Goal: Task Accomplishment & Management: Manage account settings

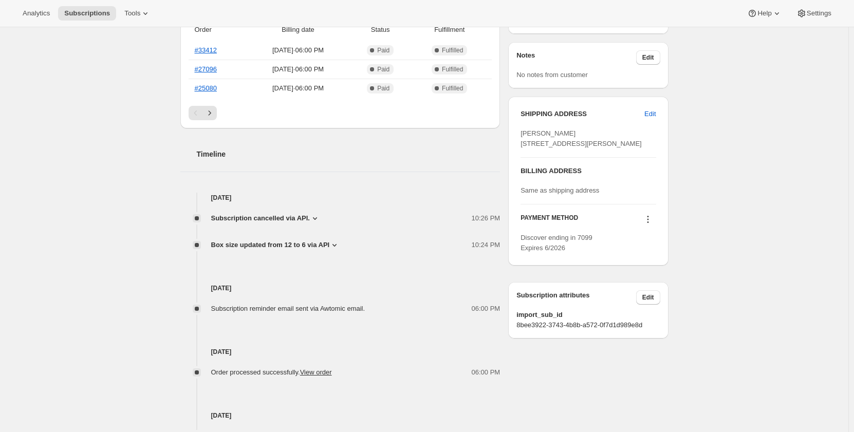
scroll to position [360, 0]
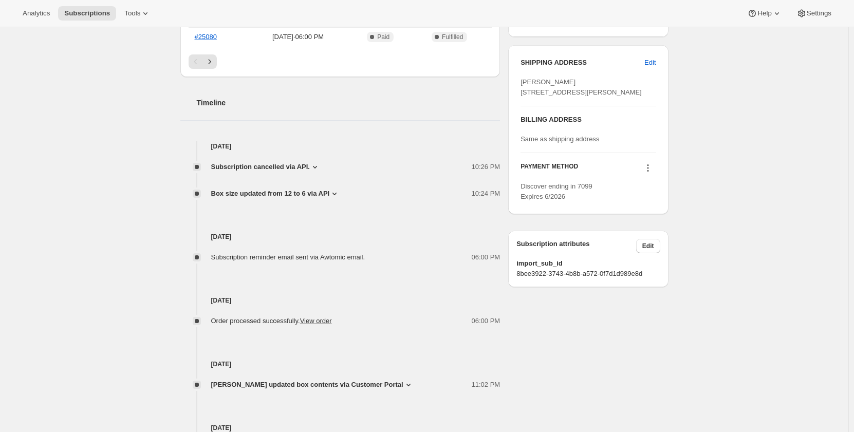
click at [338, 189] on icon at bounding box center [335, 194] width 10 height 10
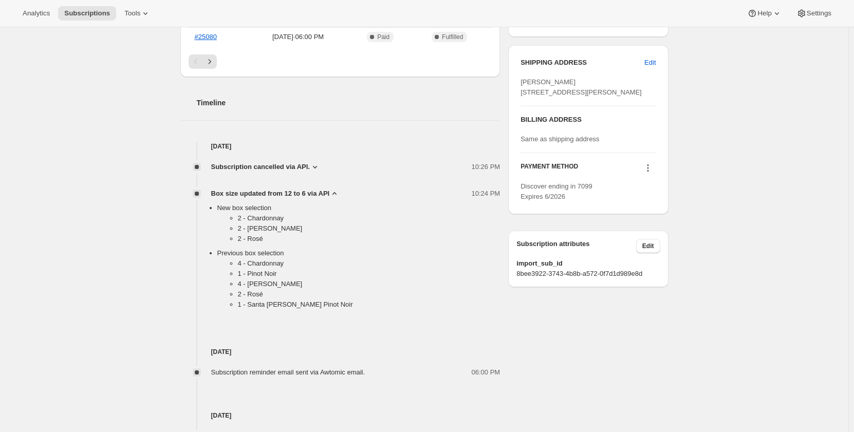
click at [338, 189] on icon at bounding box center [335, 194] width 10 height 10
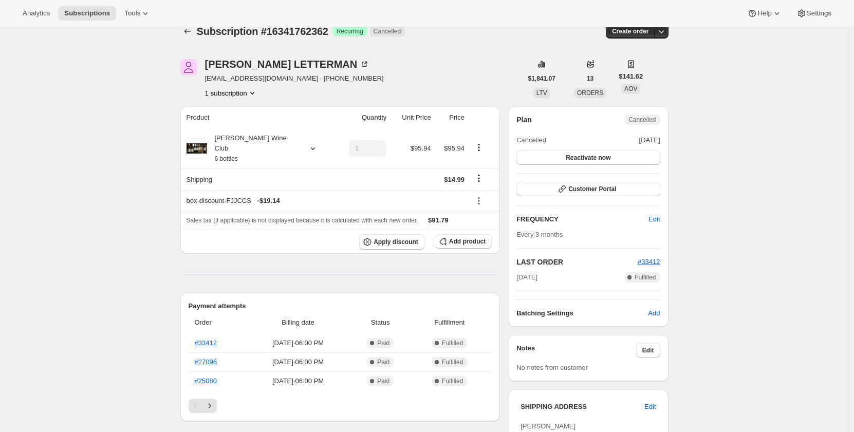
scroll to position [0, 0]
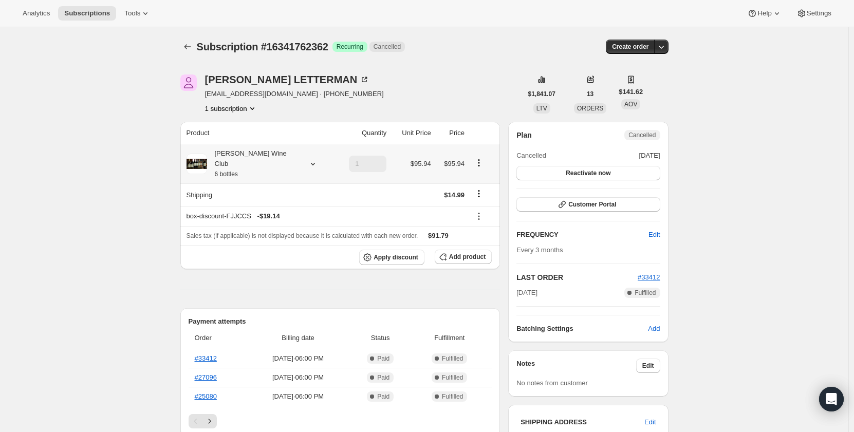
click at [308, 159] on icon at bounding box center [313, 164] width 10 height 10
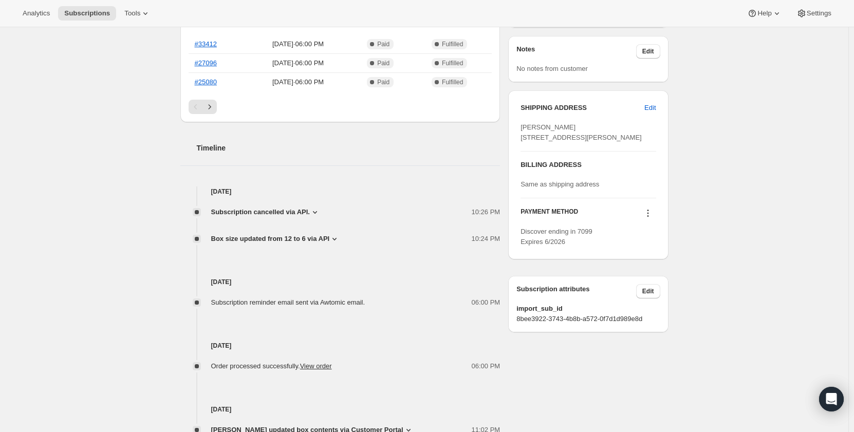
scroll to position [330, 0]
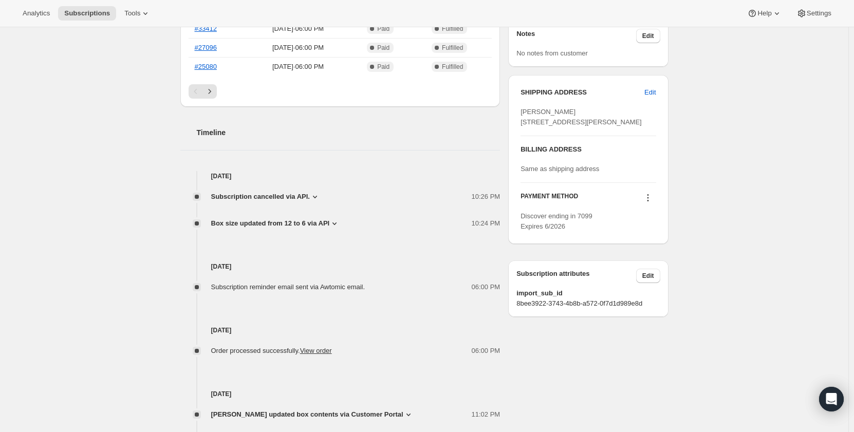
click at [336, 219] on icon at bounding box center [335, 224] width 10 height 10
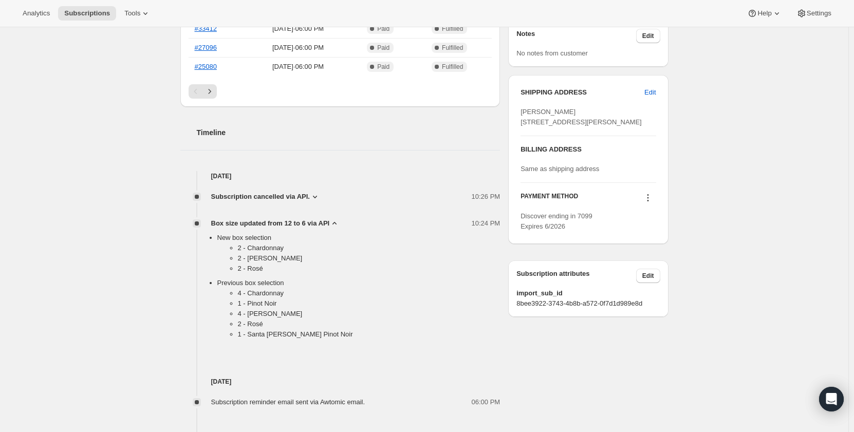
click at [337, 219] on icon at bounding box center [335, 224] width 10 height 10
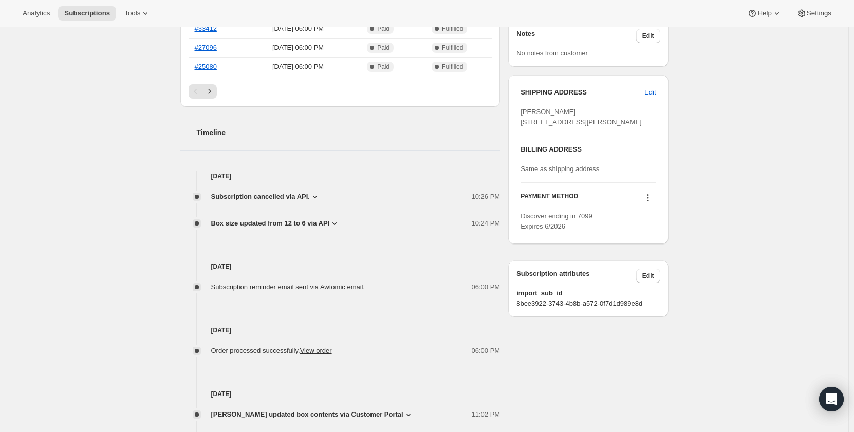
click at [316, 192] on icon at bounding box center [315, 197] width 10 height 10
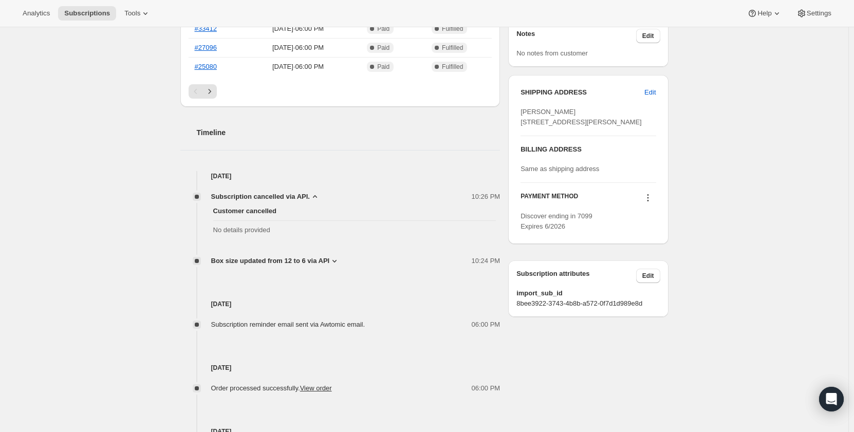
click at [316, 192] on icon at bounding box center [315, 197] width 10 height 10
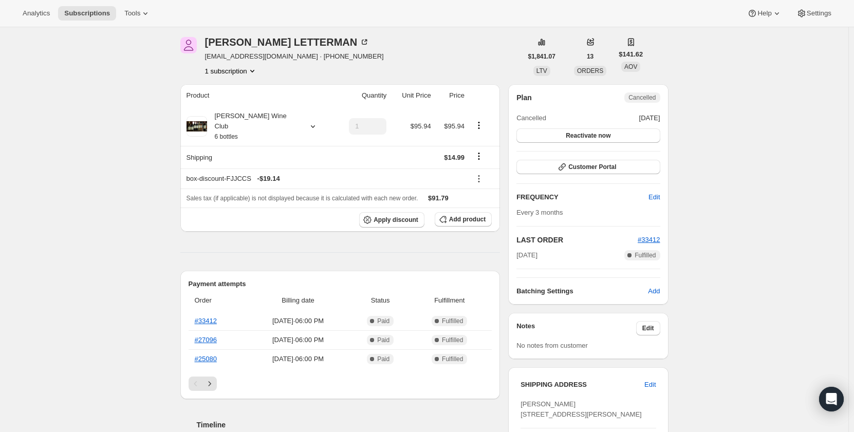
scroll to position [0, 0]
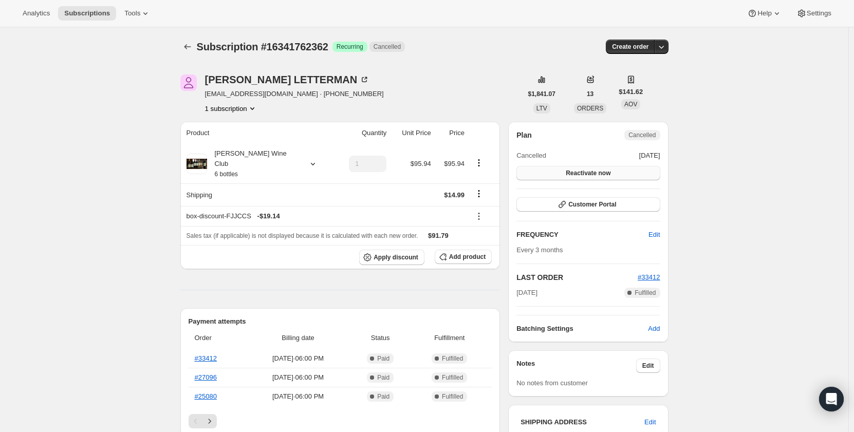
click at [583, 179] on button "Reactivate now" at bounding box center [588, 173] width 143 height 14
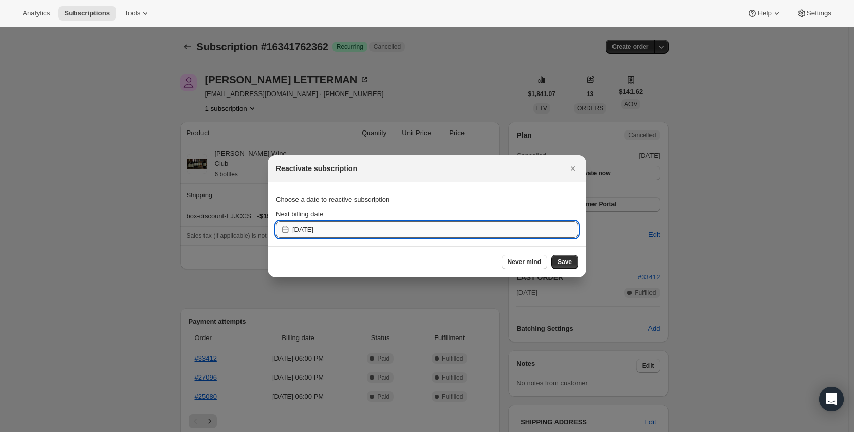
click at [340, 231] on input "[DATE]" at bounding box center [436, 230] width 286 height 16
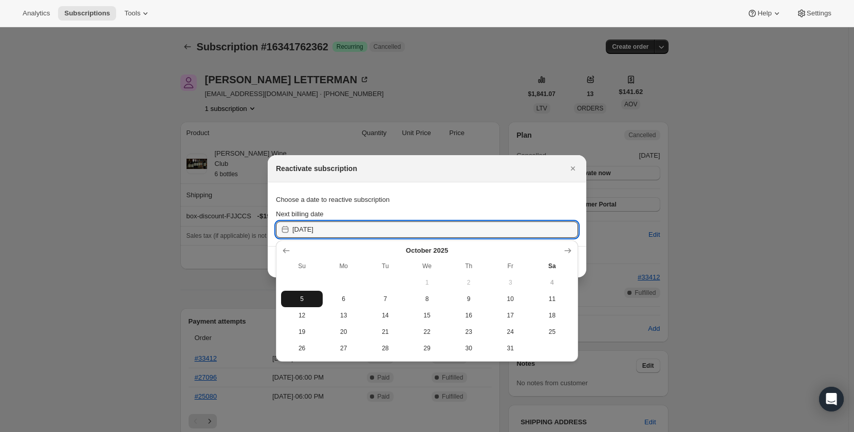
click at [299, 304] on button "5" at bounding box center [302, 299] width 42 height 16
click at [337, 232] on input "[DATE]" at bounding box center [436, 230] width 286 height 16
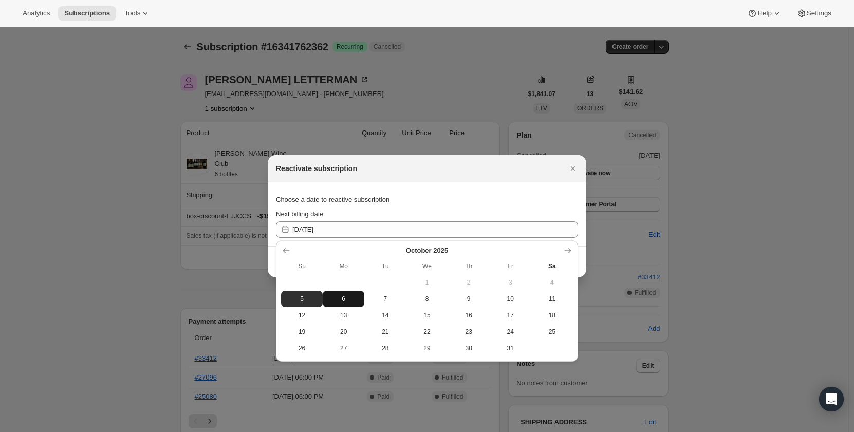
click at [337, 300] on span "6" at bounding box center [343, 299] width 33 height 8
type input "[DATE]"
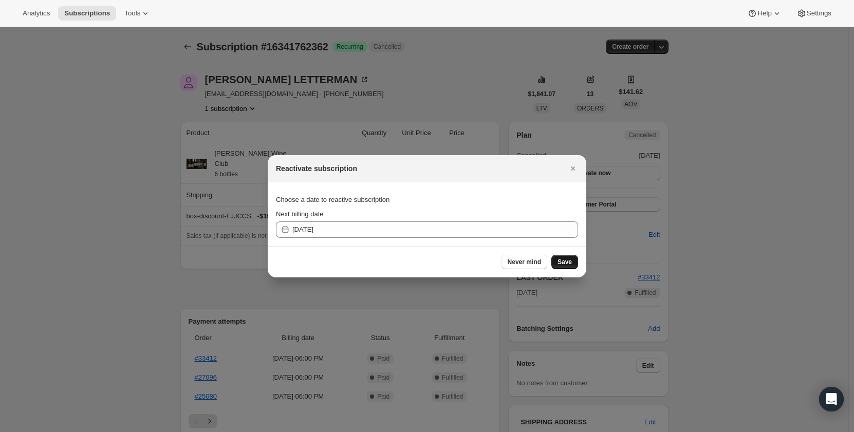
click at [572, 263] on span "Save" at bounding box center [565, 262] width 14 height 8
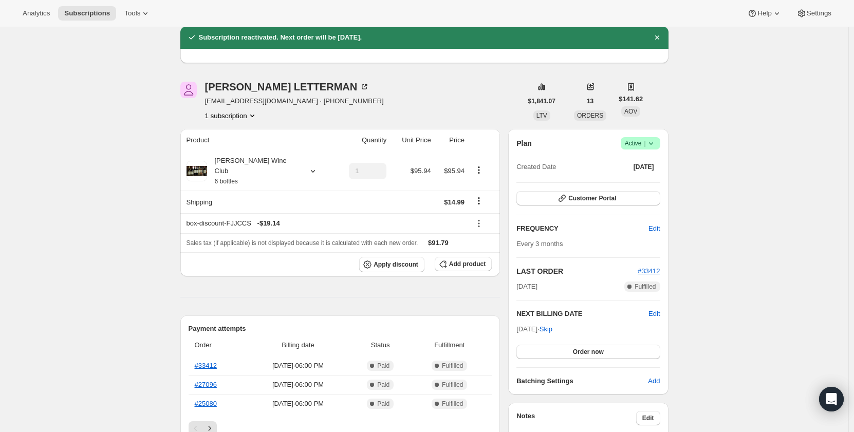
scroll to position [51, 0]
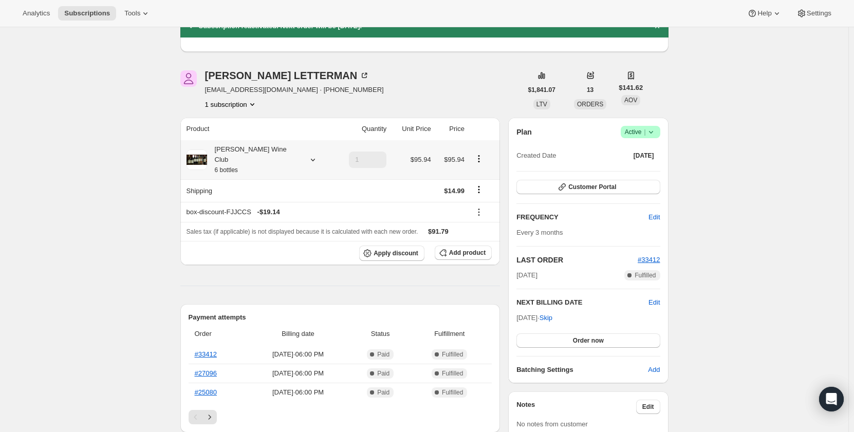
click at [308, 155] on icon at bounding box center [313, 160] width 10 height 10
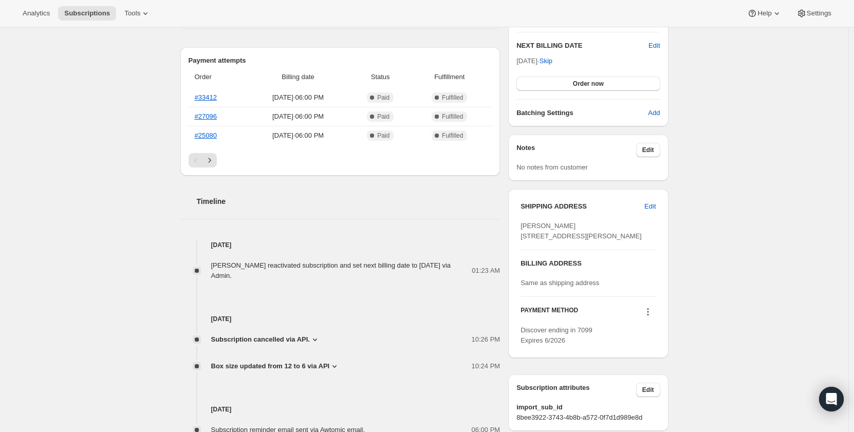
scroll to position [360, 0]
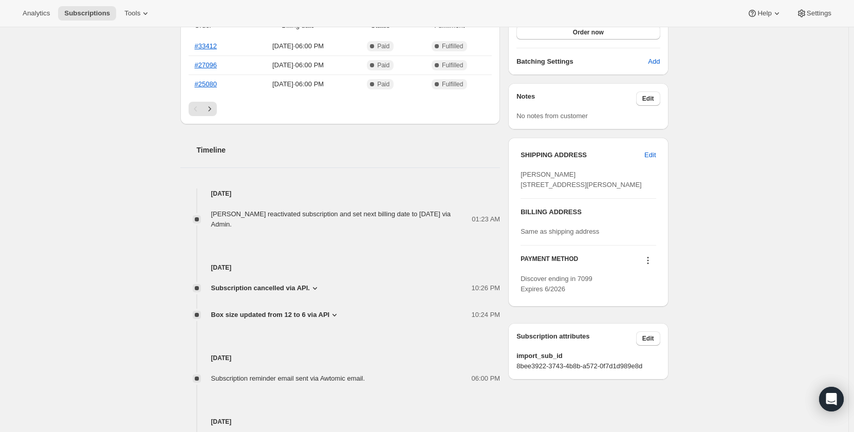
click at [338, 310] on icon at bounding box center [335, 315] width 10 height 10
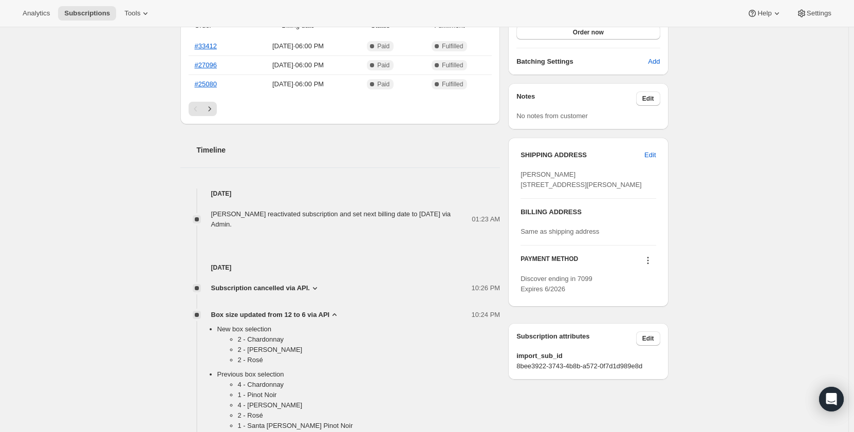
click at [338, 310] on icon at bounding box center [335, 315] width 10 height 10
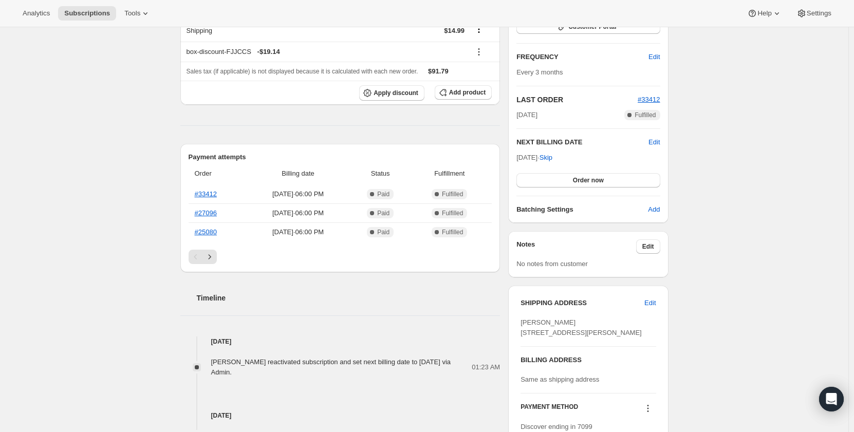
scroll to position [206, 0]
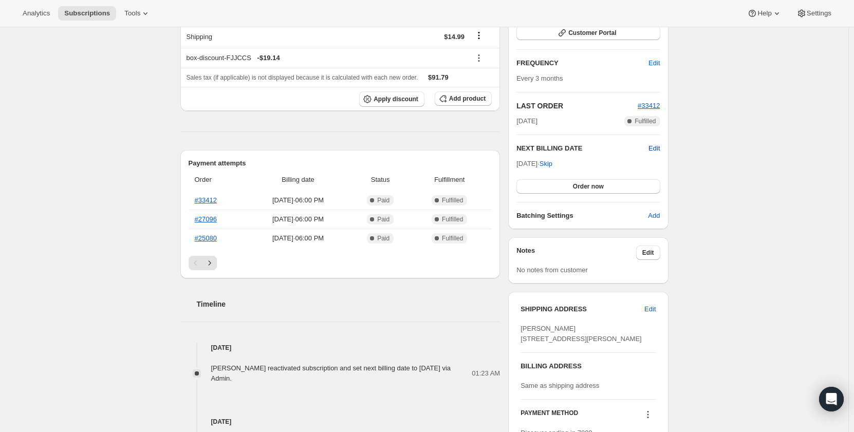
click at [656, 151] on span "Edit" at bounding box center [654, 148] width 11 height 10
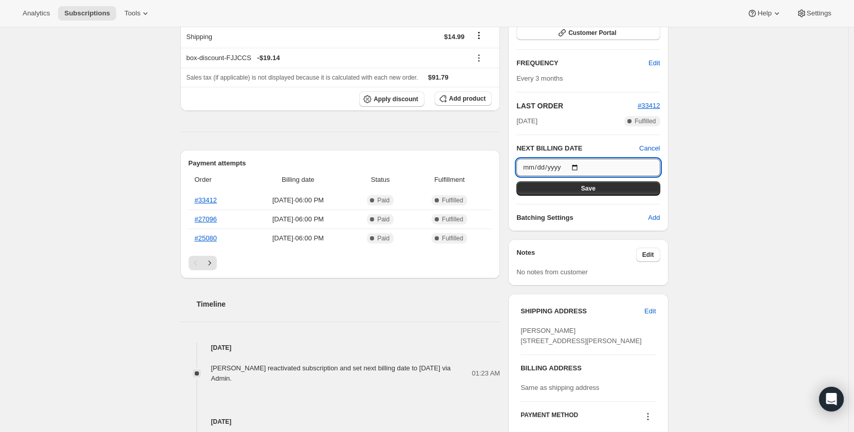
click at [577, 168] on input "[DATE]" at bounding box center [588, 167] width 143 height 17
type input "[DATE]"
click at [571, 192] on button "Save" at bounding box center [588, 188] width 143 height 14
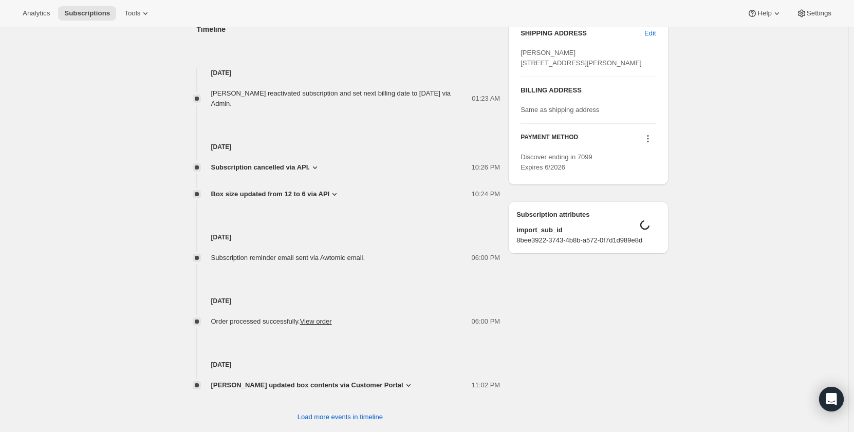
scroll to position [490, 0]
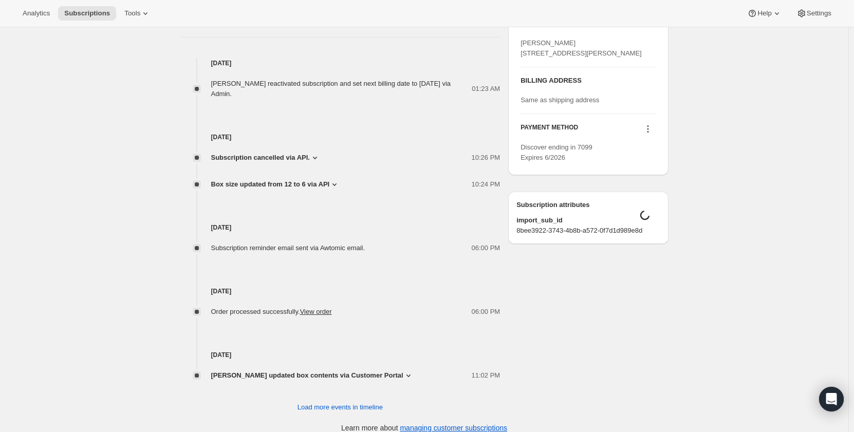
click at [414, 371] on icon at bounding box center [409, 376] width 10 height 10
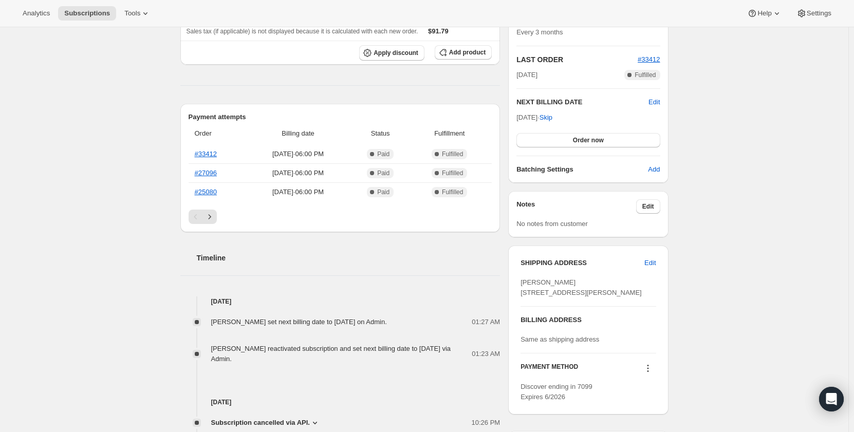
scroll to position [307, 0]
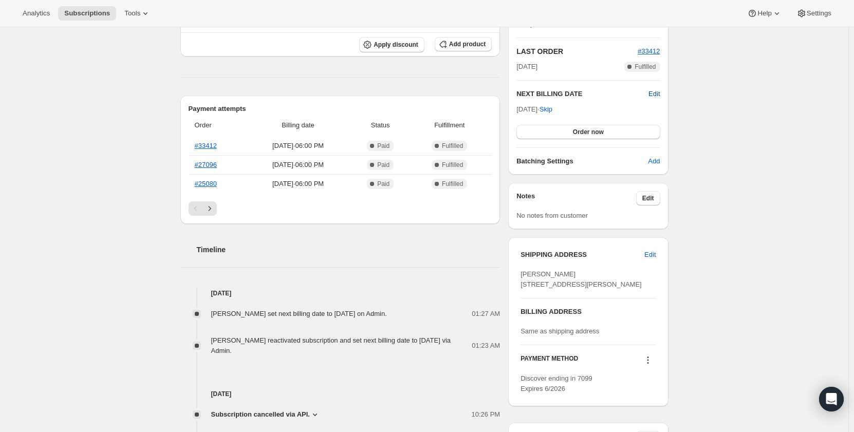
click at [660, 93] on span "Edit" at bounding box center [654, 94] width 11 height 10
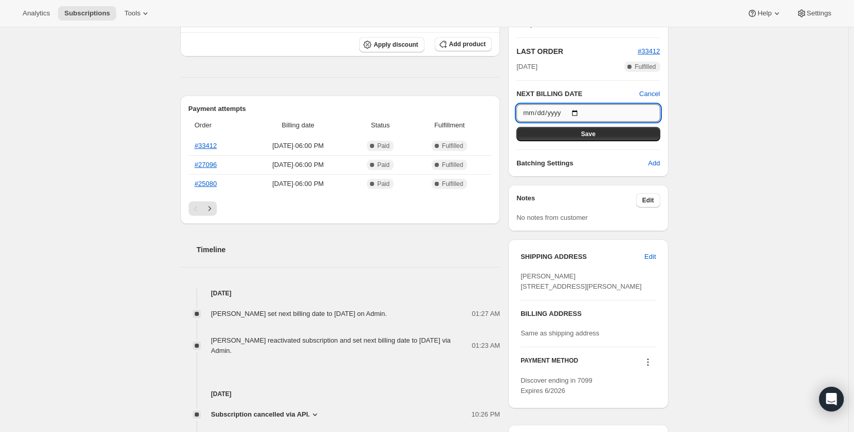
click at [581, 112] on input "[DATE]" at bounding box center [588, 112] width 143 height 17
type input "[DATE]"
click at [582, 133] on button "Save" at bounding box center [588, 134] width 143 height 14
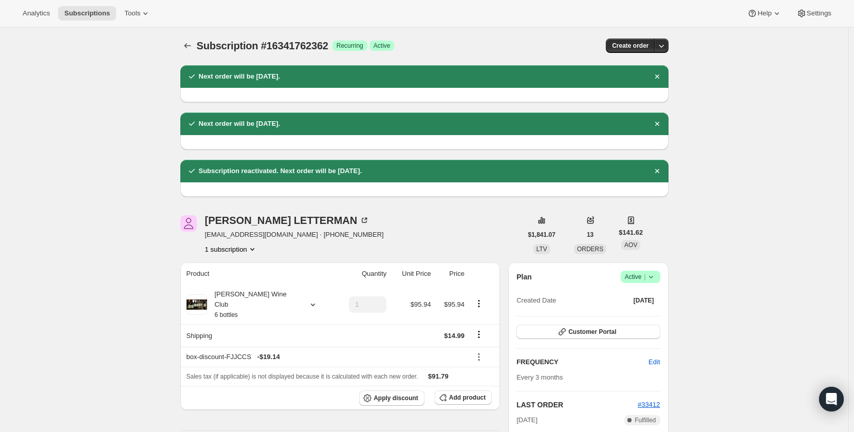
scroll to position [0, 0]
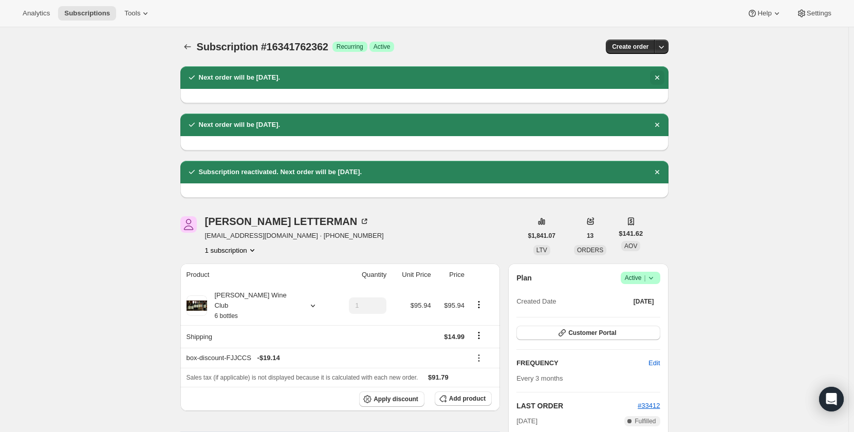
click at [661, 74] on icon "Dismiss notification" at bounding box center [657, 77] width 10 height 10
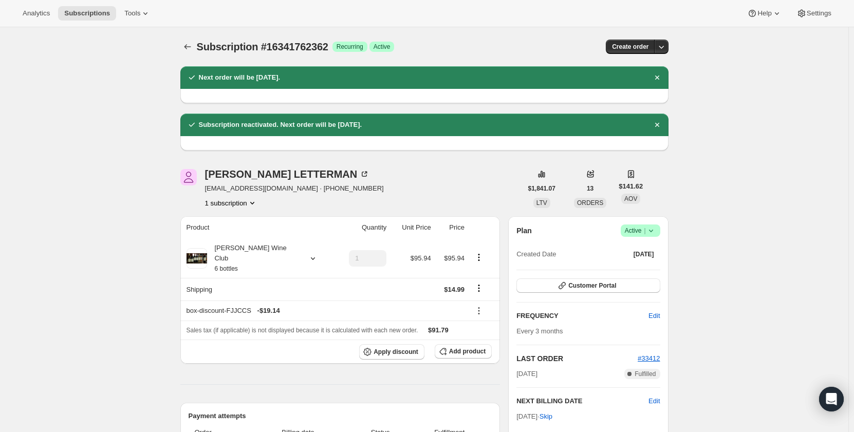
click at [661, 74] on icon "Dismiss notification" at bounding box center [657, 77] width 10 height 10
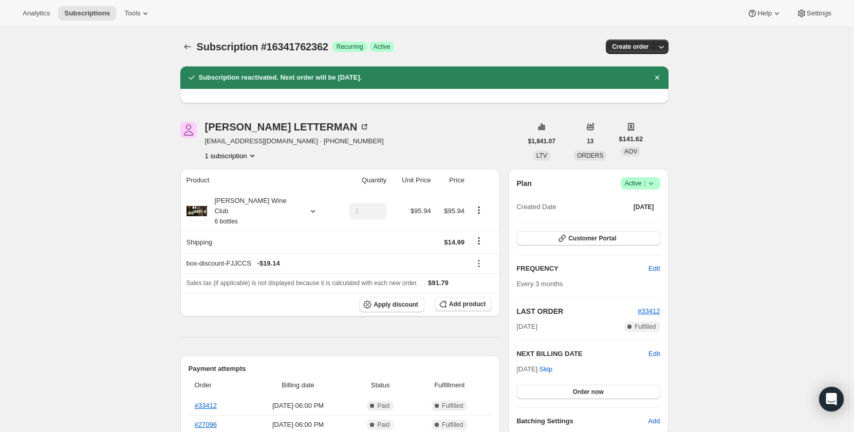
click at [661, 74] on icon "Dismiss notification" at bounding box center [657, 77] width 10 height 10
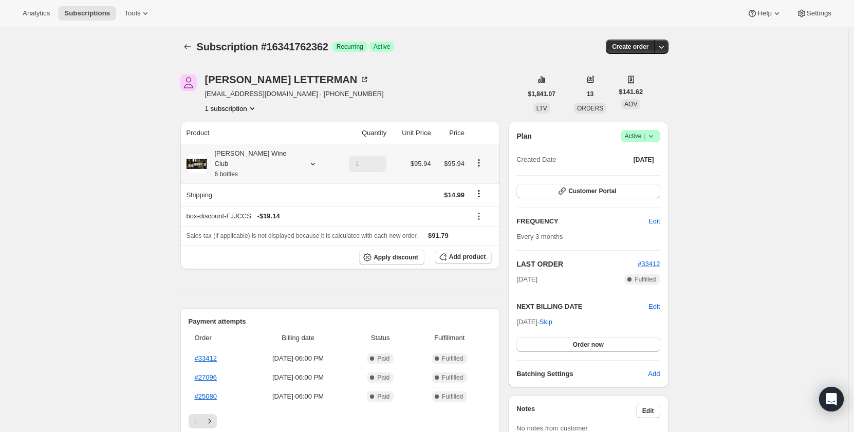
click at [308, 161] on icon at bounding box center [313, 164] width 10 height 10
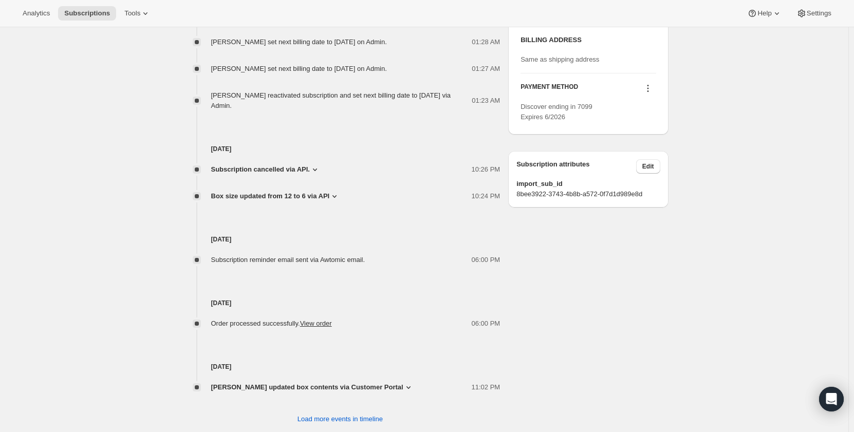
scroll to position [497, 0]
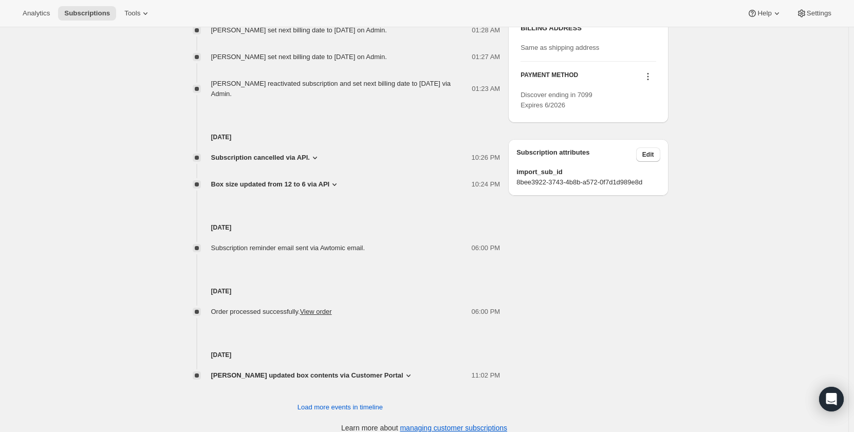
click at [414, 371] on icon at bounding box center [409, 376] width 10 height 10
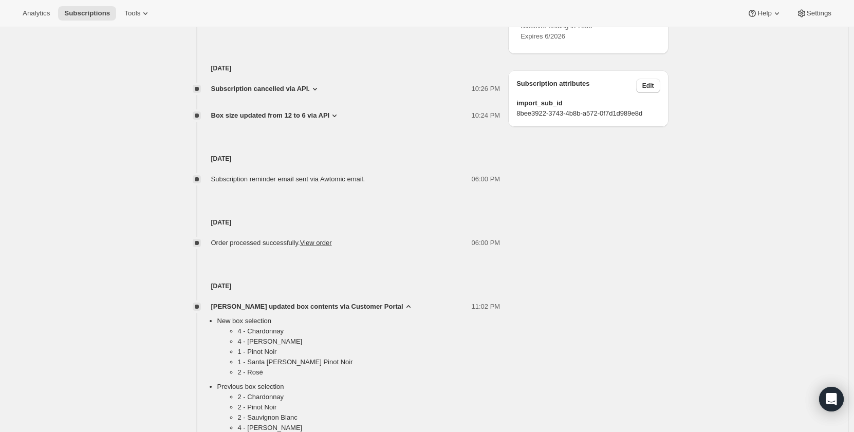
scroll to position [599, 0]
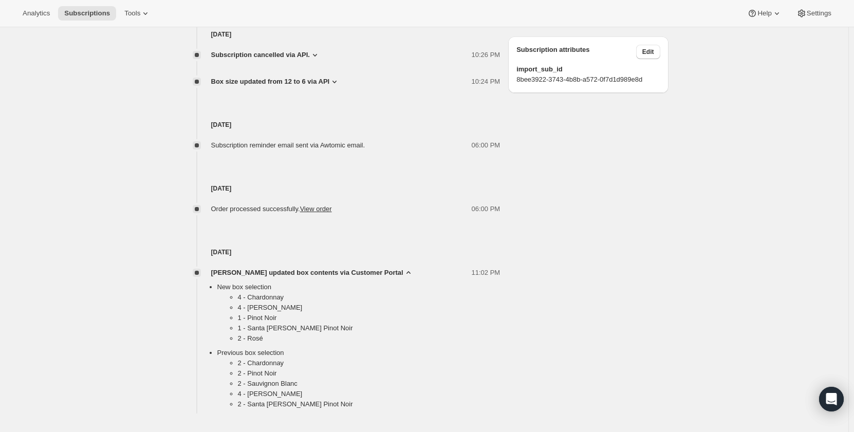
click at [424, 278] on div "New box selection 4 - Chardonnay 4 - Pinot Grigio 1 - Pinot Noir 1 - Santa [PER…" at bounding box center [340, 346] width 320 height 136
click at [414, 268] on icon at bounding box center [409, 273] width 10 height 10
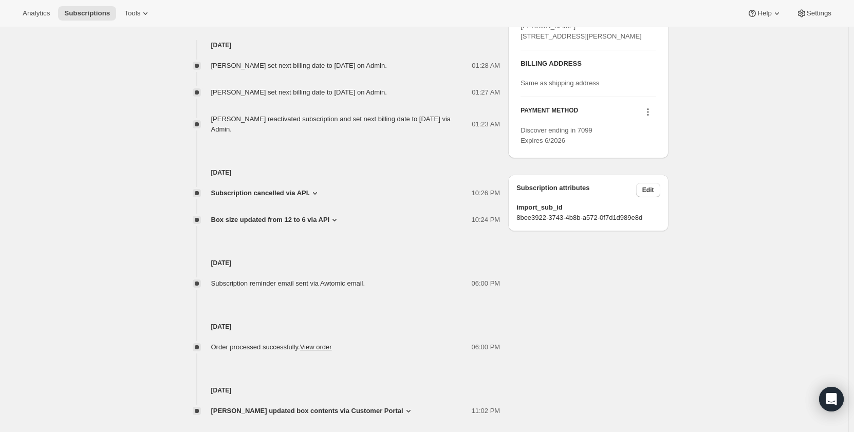
scroll to position [445, 0]
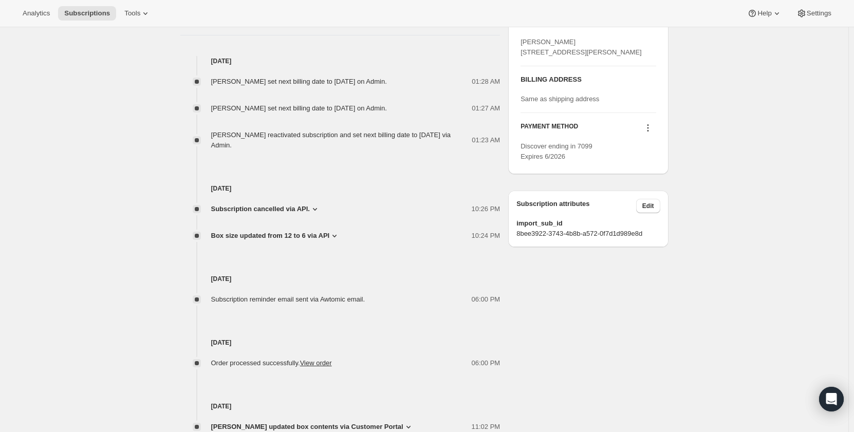
click at [336, 231] on icon at bounding box center [335, 236] width 10 height 10
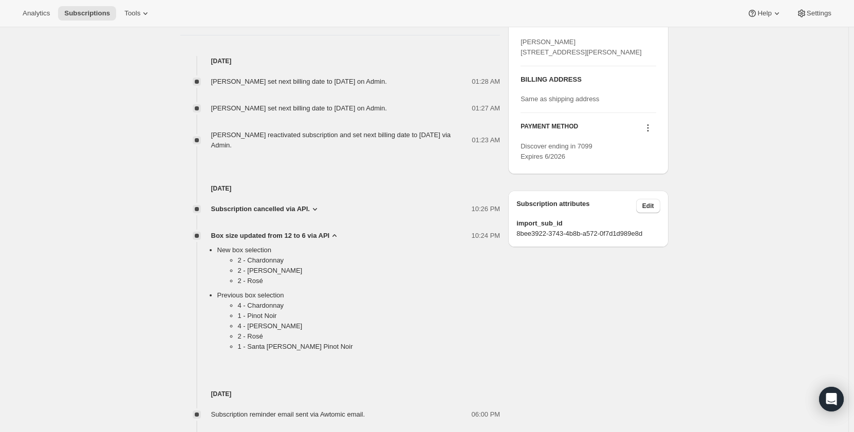
click at [336, 231] on icon at bounding box center [335, 236] width 10 height 10
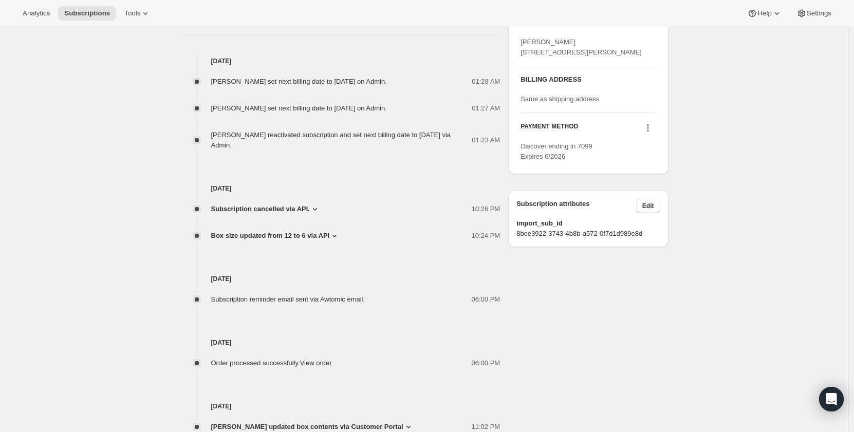
click at [315, 204] on icon at bounding box center [315, 209] width 10 height 10
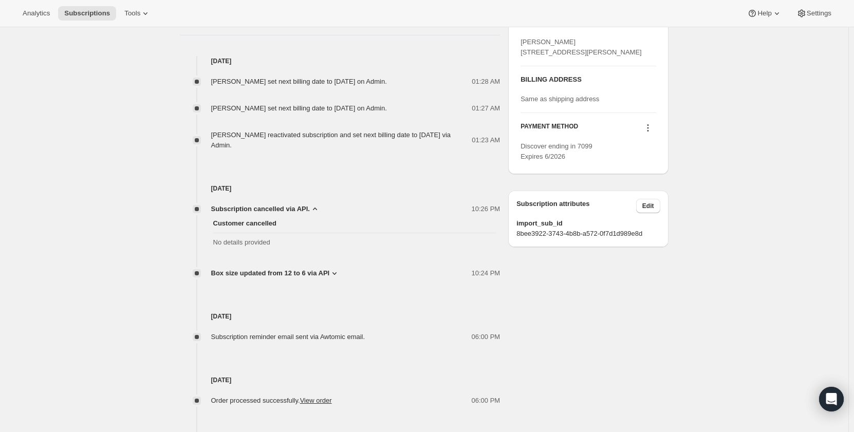
click at [315, 204] on icon at bounding box center [315, 209] width 10 height 10
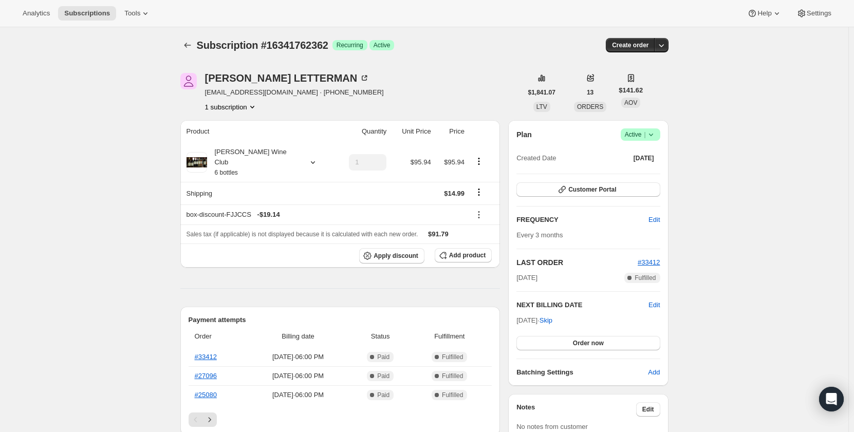
scroll to position [0, 0]
